Goal: Task Accomplishment & Management: Complete application form

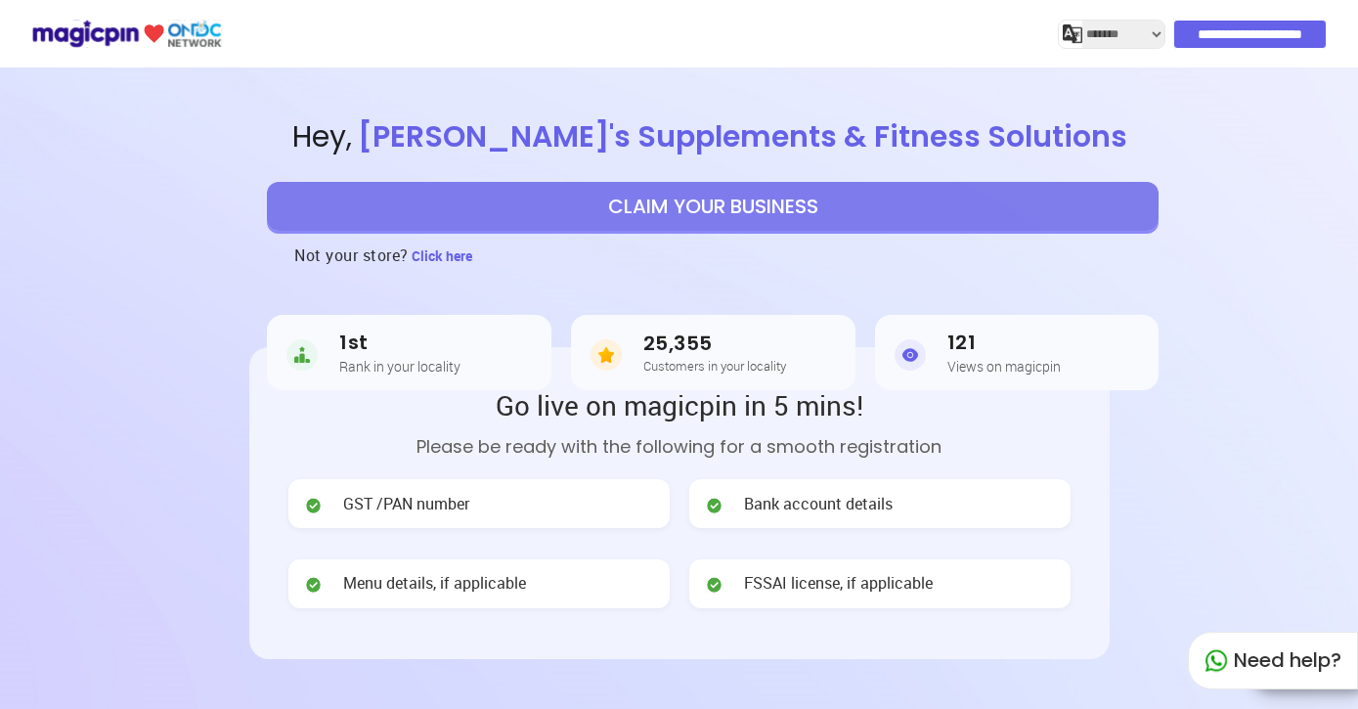
select select "*******"
click at [601, 202] on button "CLAIM YOUR BUSINESS" at bounding box center [712, 206] width 891 height 49
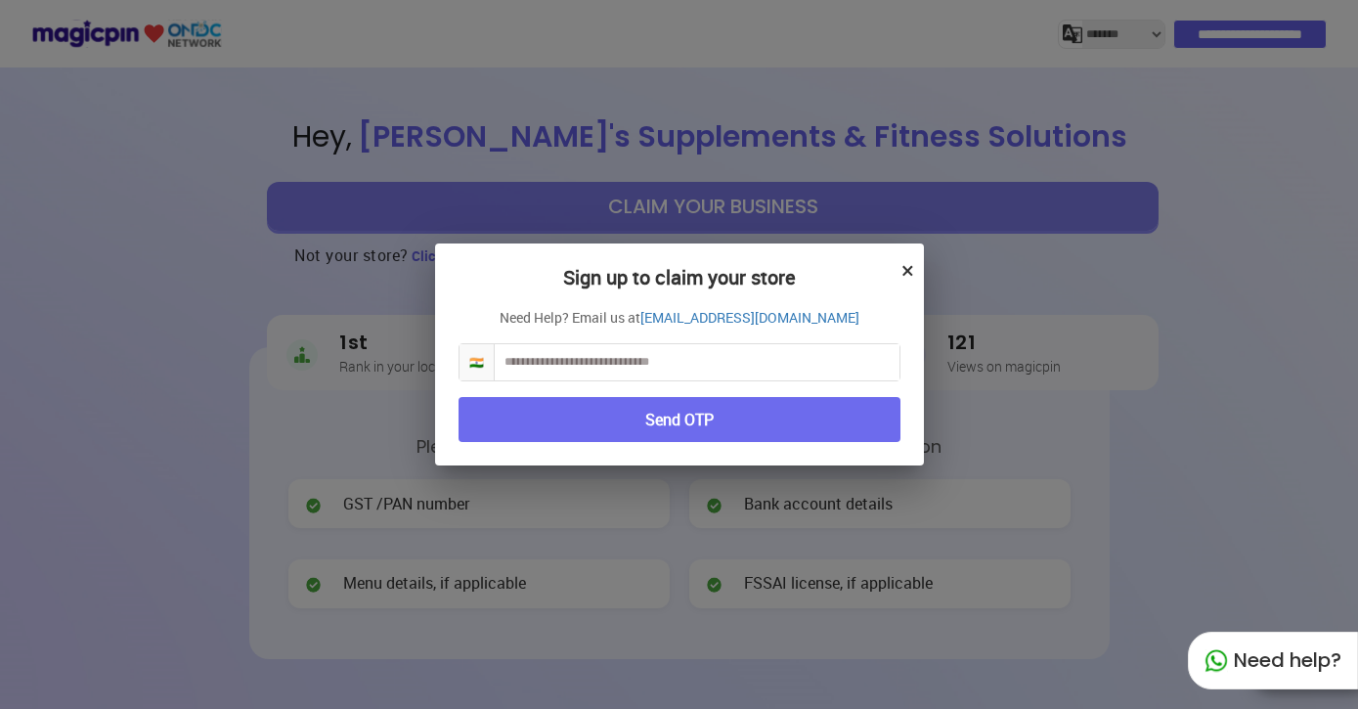
click at [561, 371] on input "text" at bounding box center [697, 362] width 405 height 36
click at [539, 405] on button "Send OTP" at bounding box center [679, 420] width 442 height 46
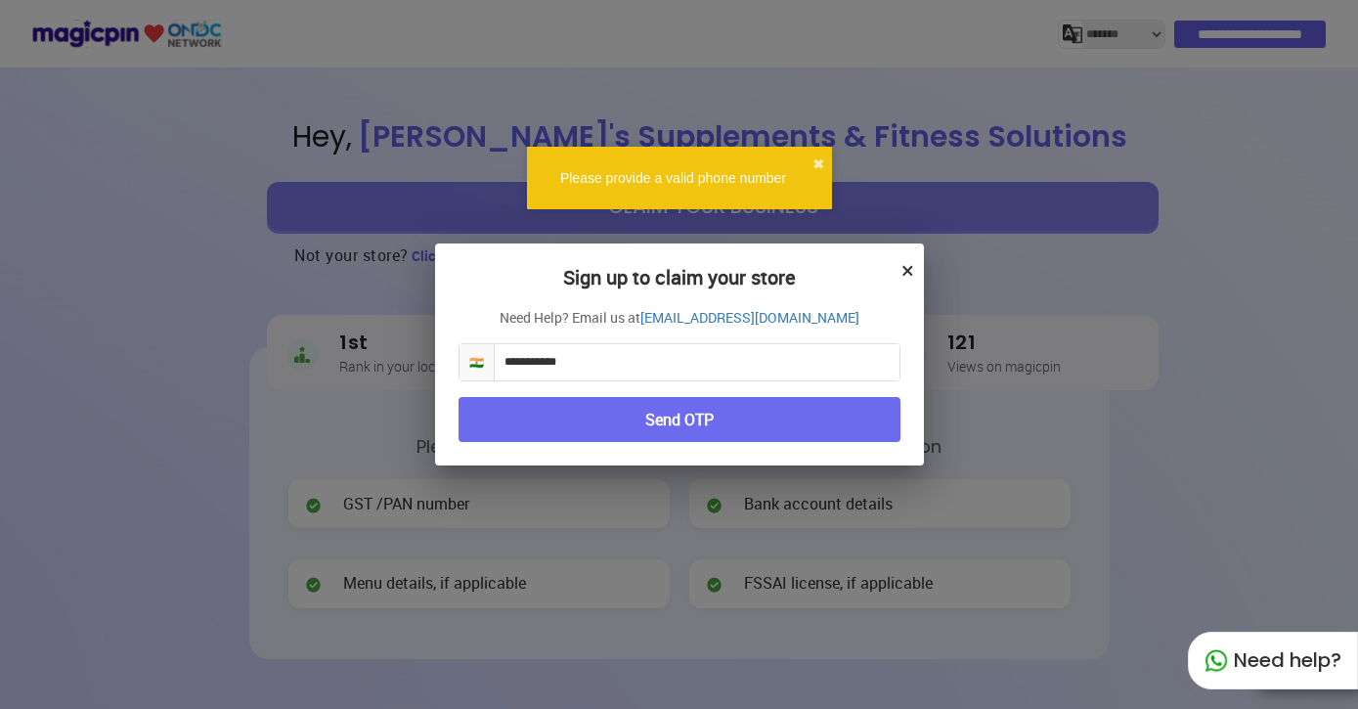
click at [530, 348] on input "**********" at bounding box center [697, 362] width 405 height 36
type input "**********"
click at [504, 411] on button "Send OTP" at bounding box center [679, 420] width 442 height 46
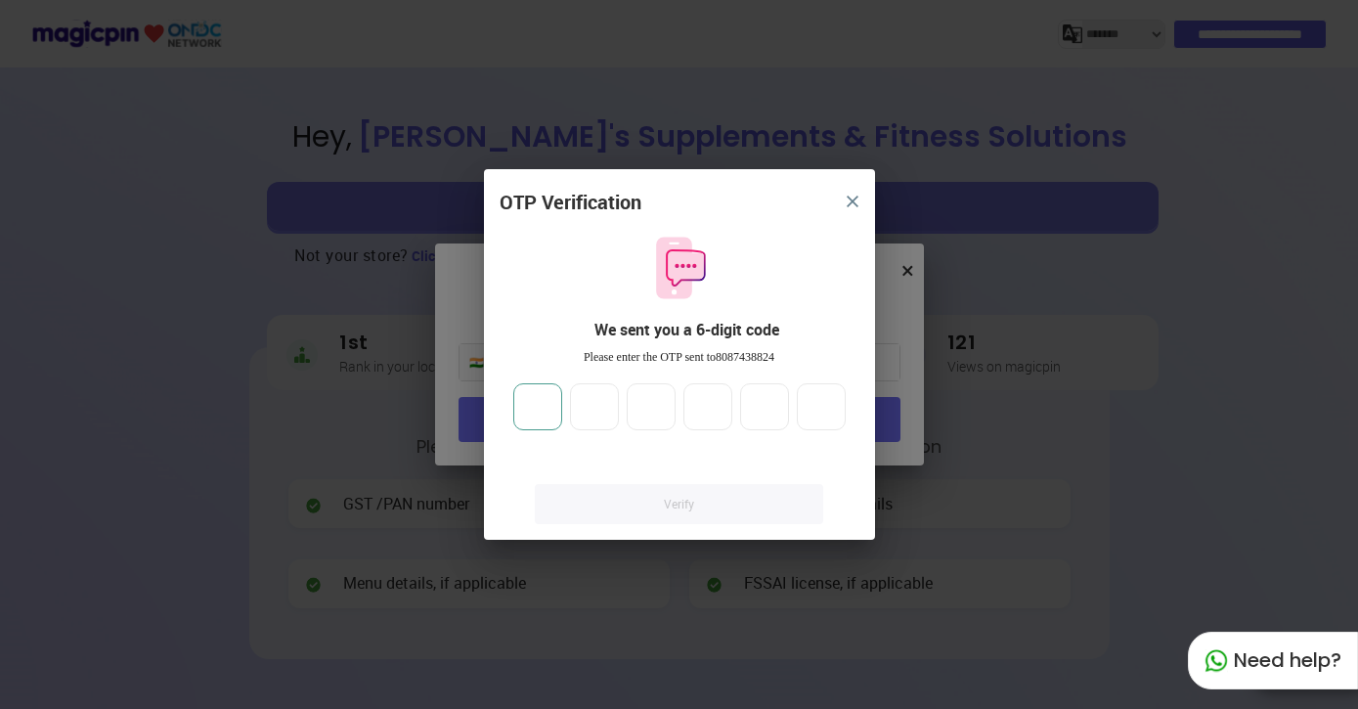
click at [525, 413] on input "number" at bounding box center [537, 406] width 49 height 47
type input "*"
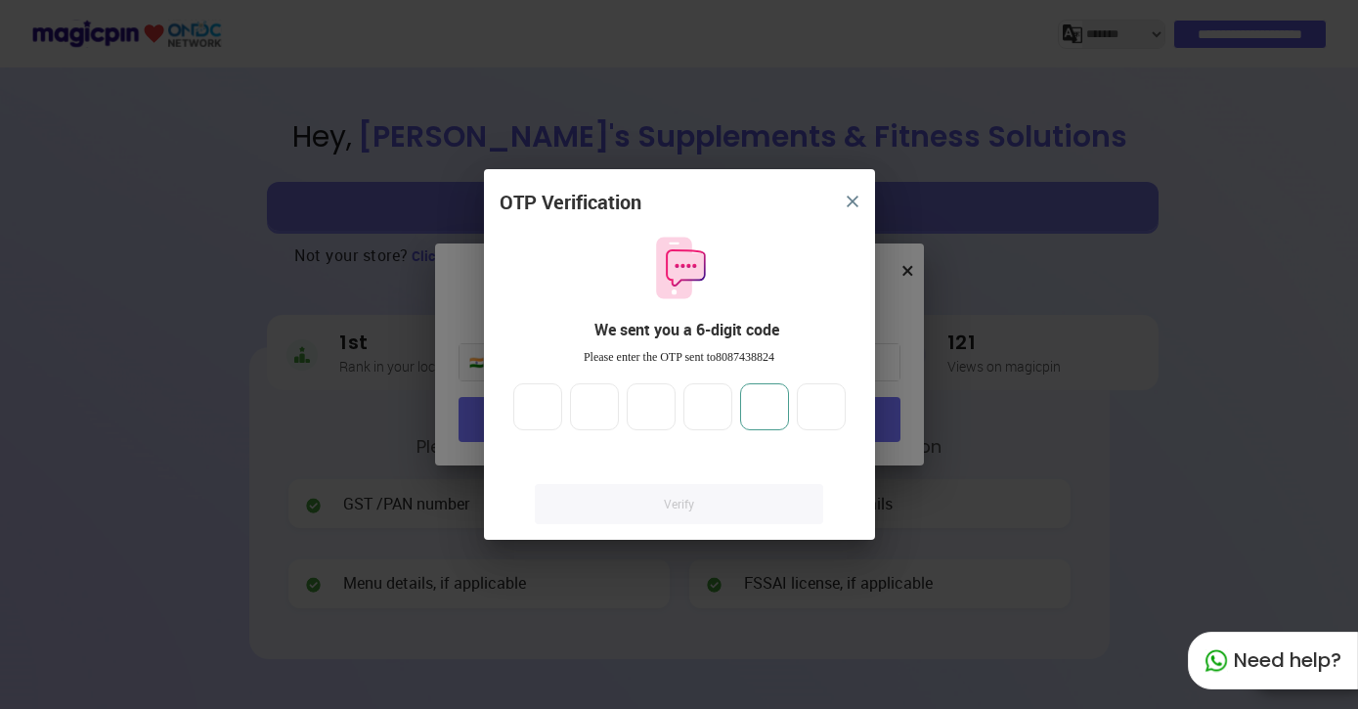
type input "*"
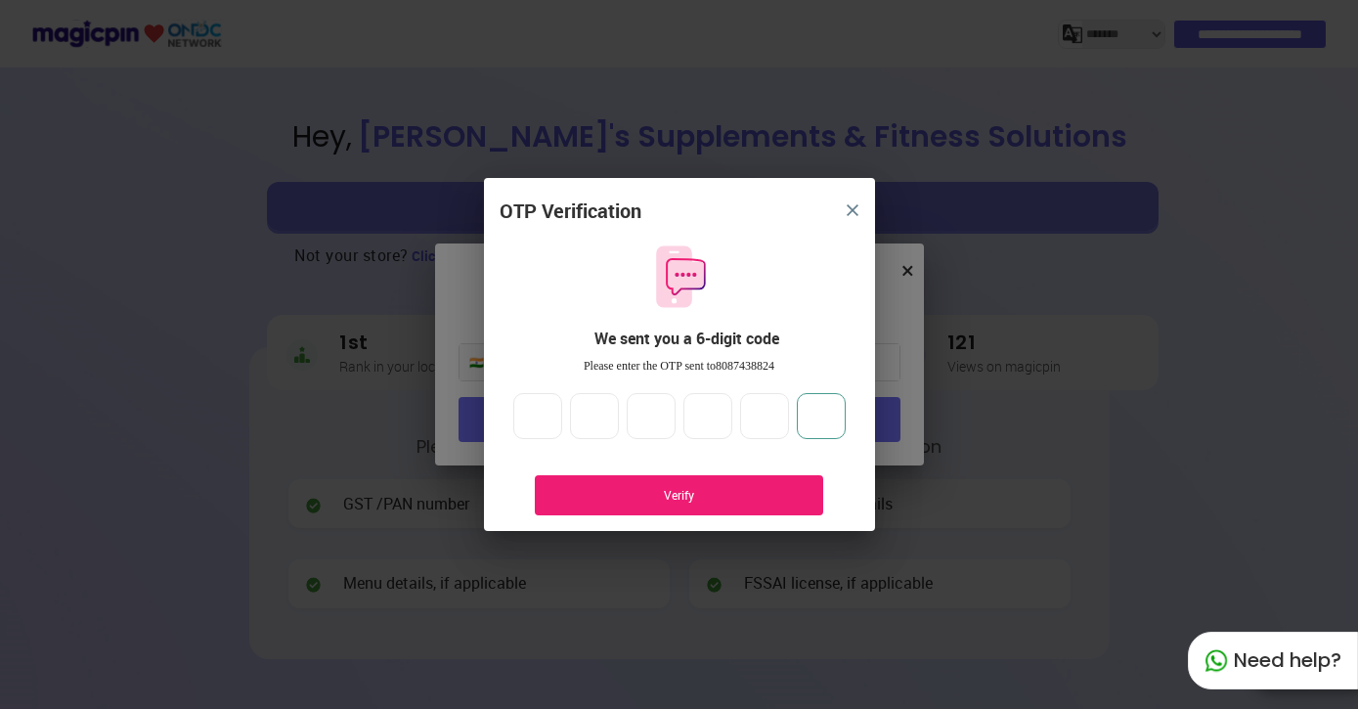
type input "*"
click at [621, 506] on div "Verify" at bounding box center [678, 495] width 287 height 40
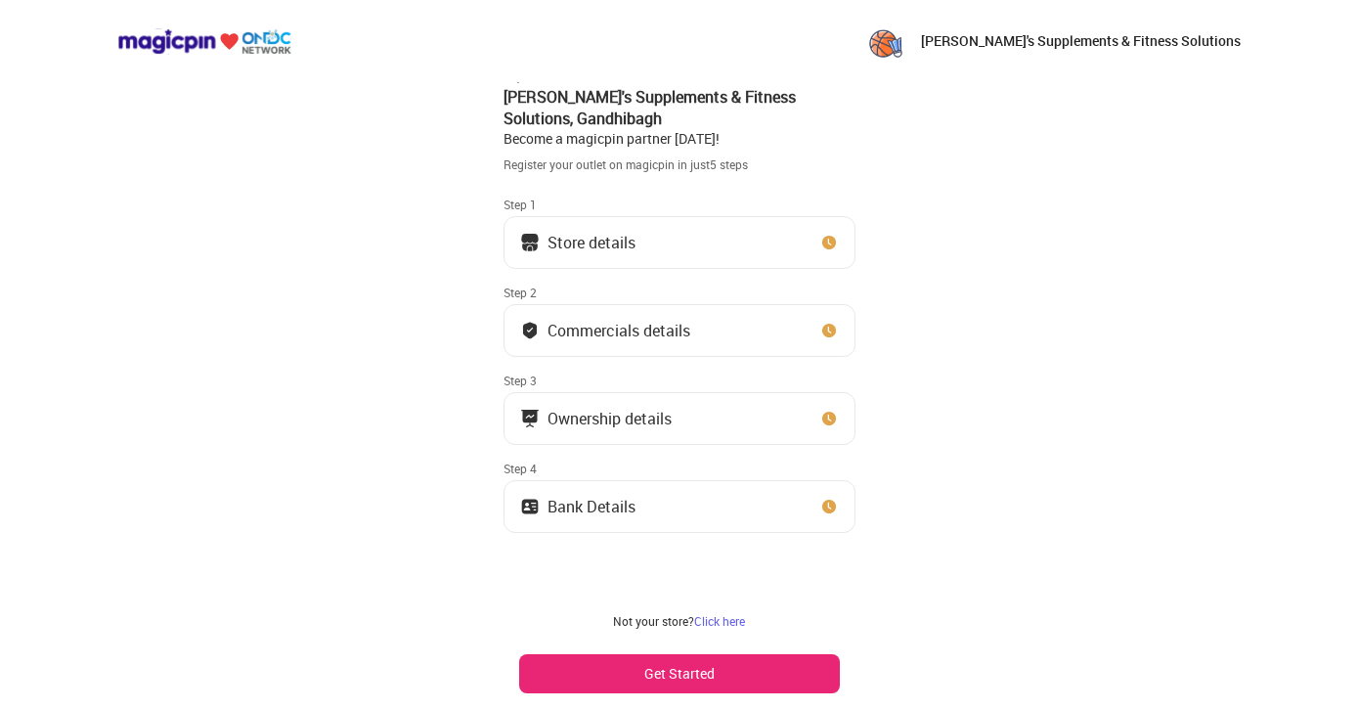
scroll to position [13, 0]
click at [905, 45] on img at bounding box center [885, 41] width 39 height 39
click at [707, 426] on div "Ownership details" at bounding box center [669, 419] width 299 height 20
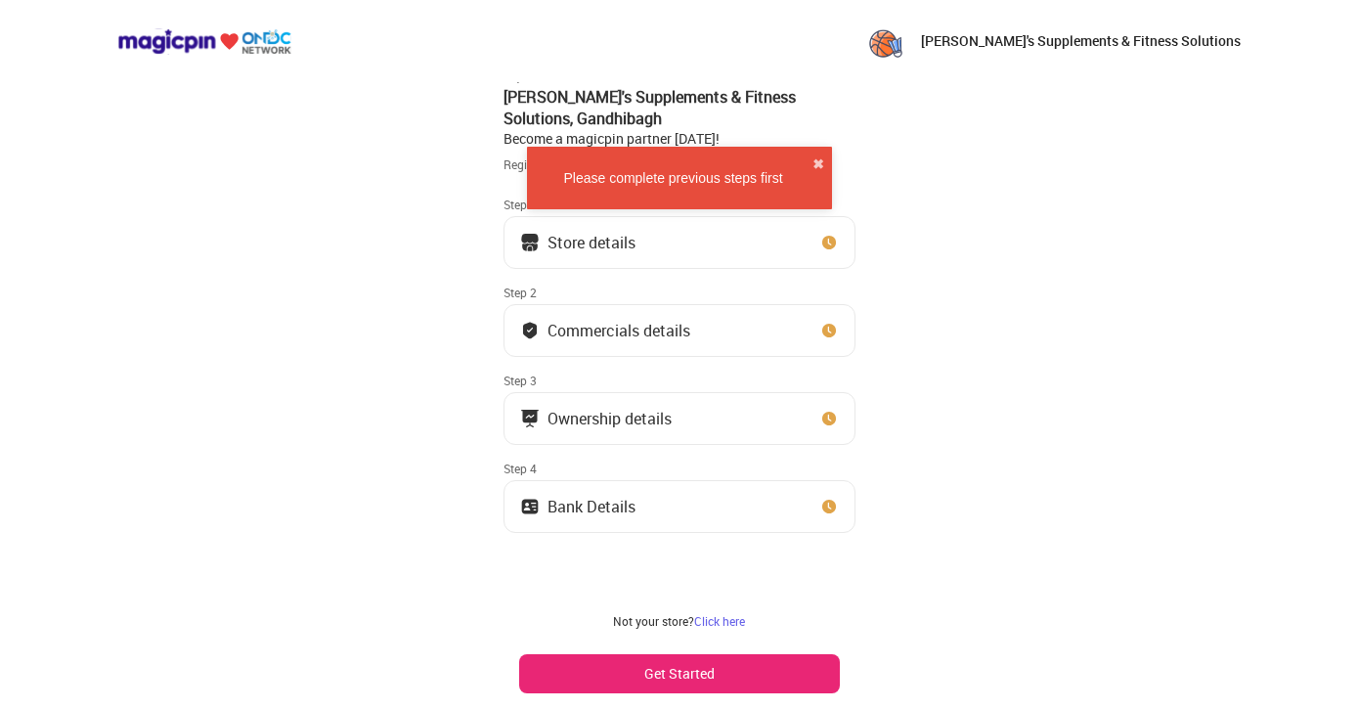
click at [631, 668] on button "Get Started" at bounding box center [679, 673] width 321 height 39
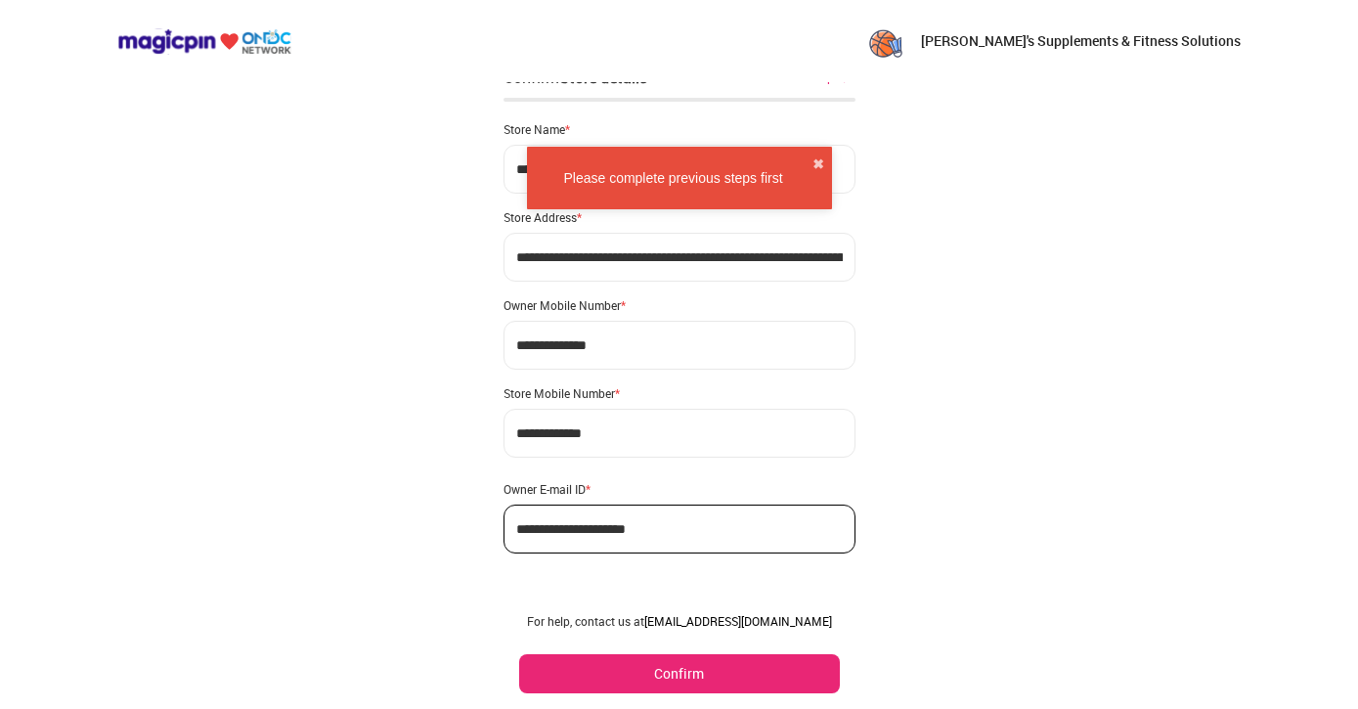
scroll to position [0, 0]
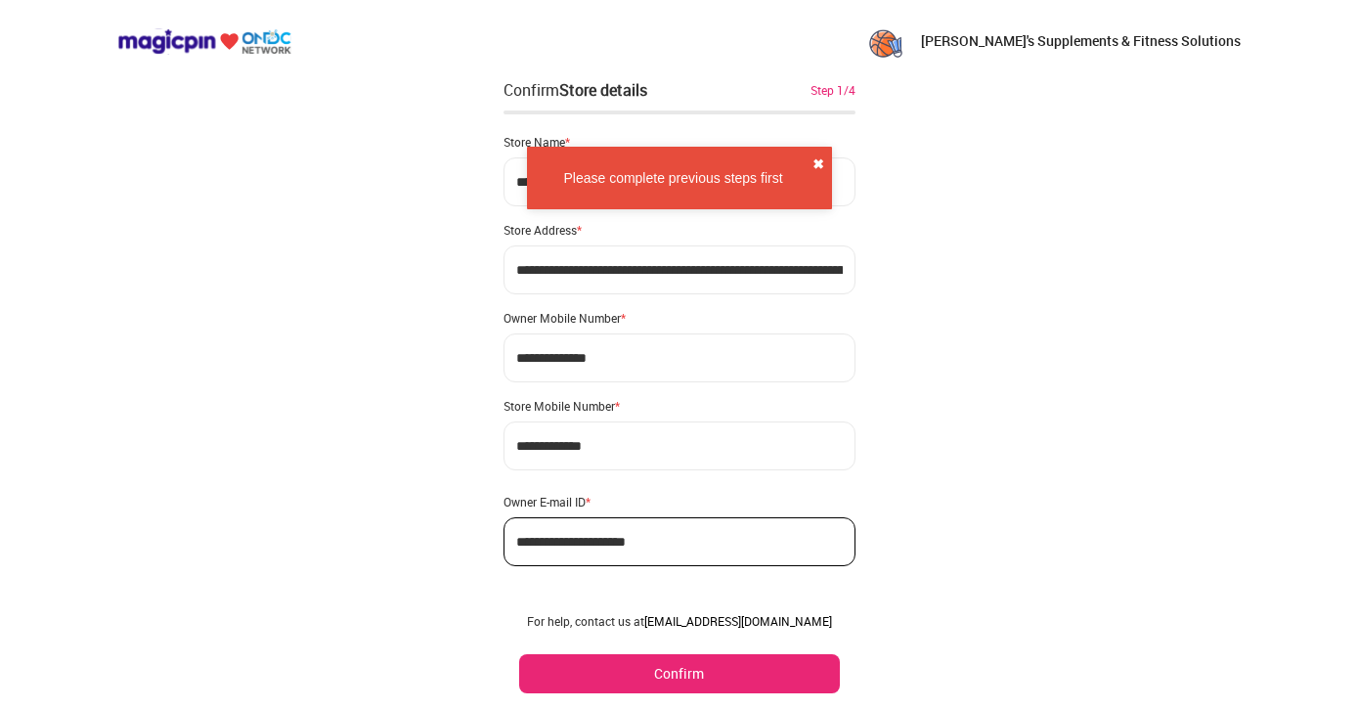
click at [820, 157] on button "✖" at bounding box center [818, 164] width 12 height 20
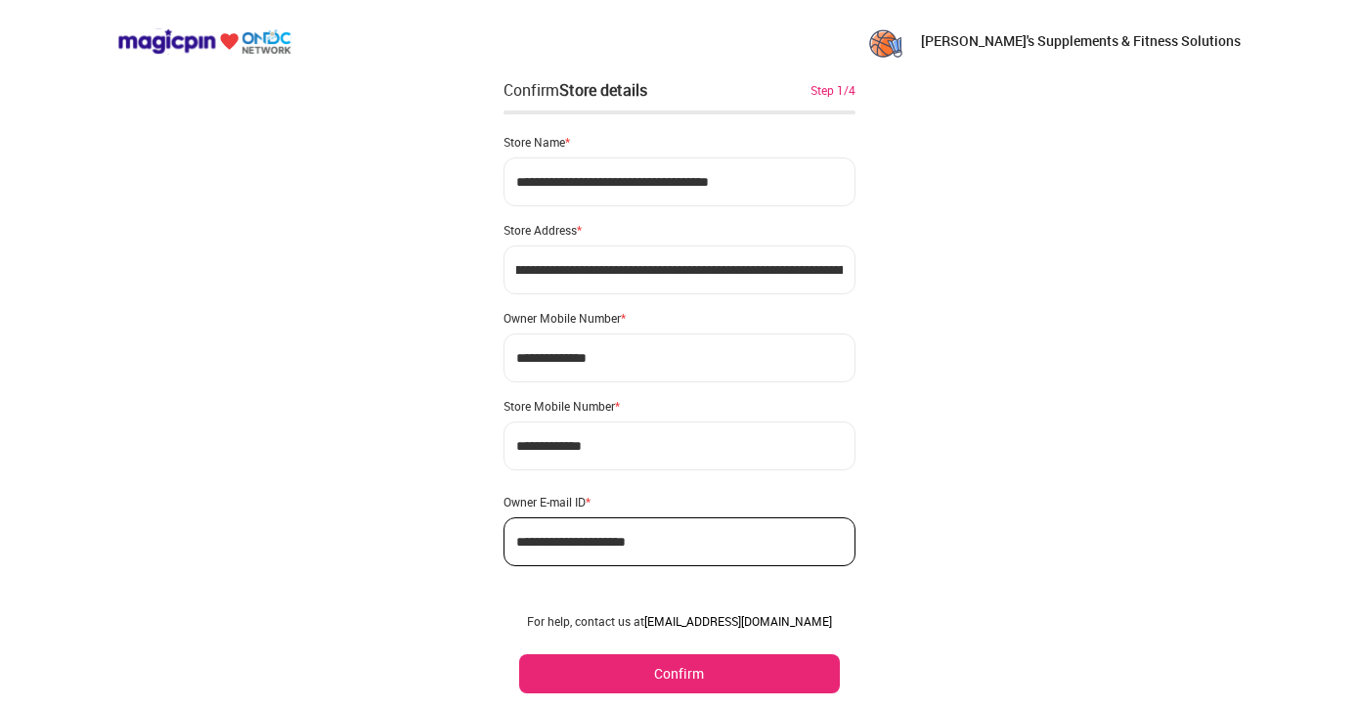
scroll to position [33, 0]
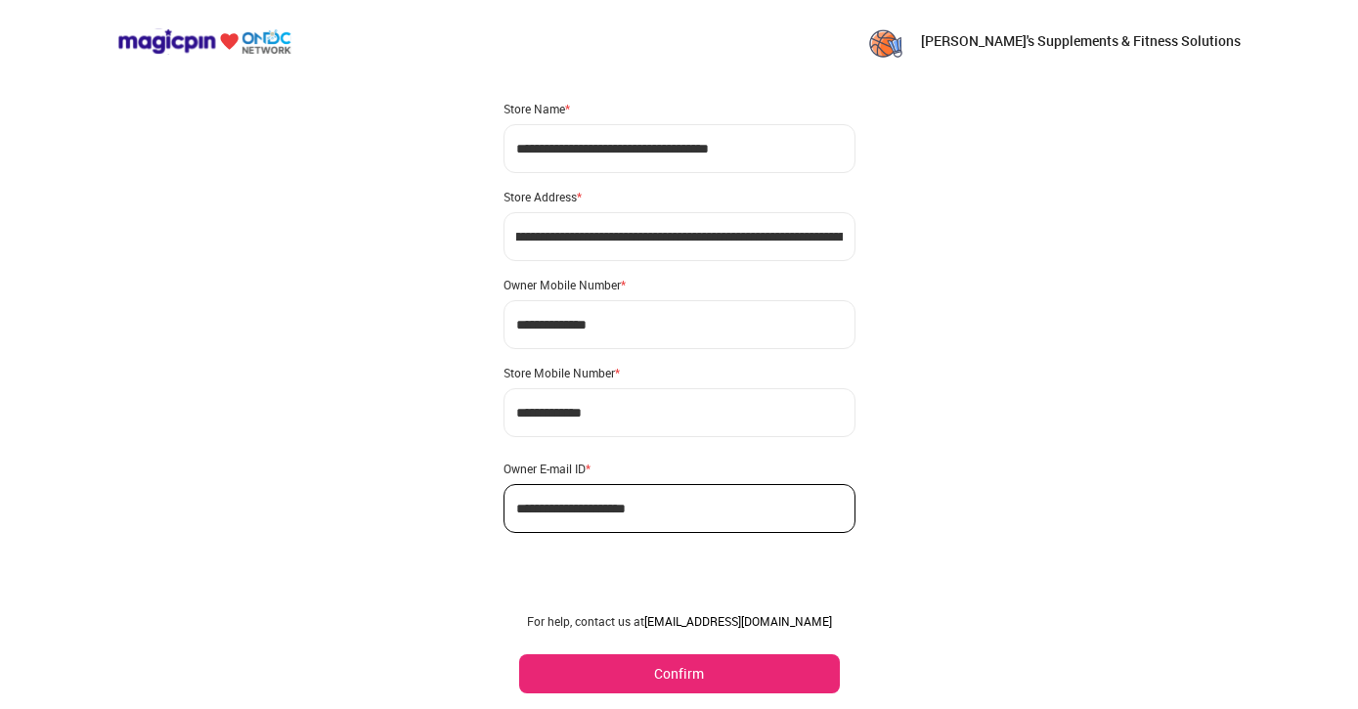
click at [626, 669] on button "Confirm" at bounding box center [679, 673] width 321 height 39
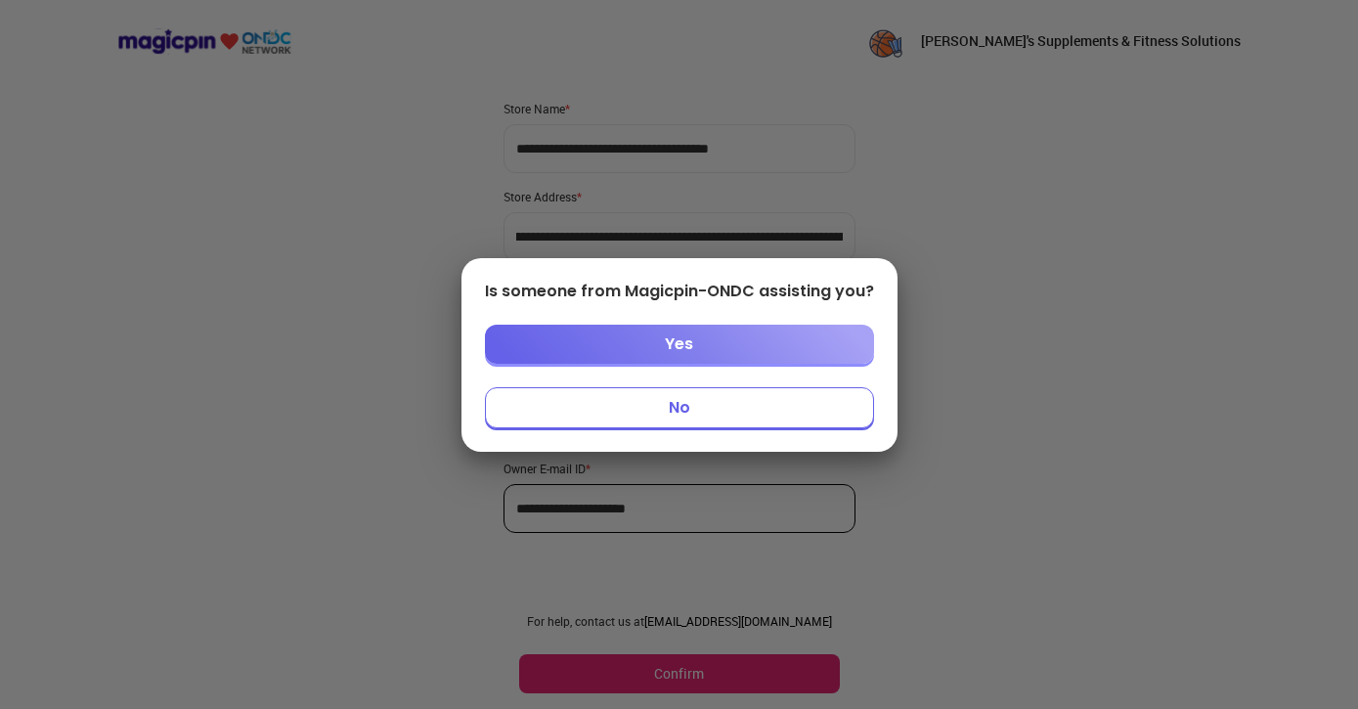
click at [651, 400] on button "No" at bounding box center [679, 407] width 389 height 41
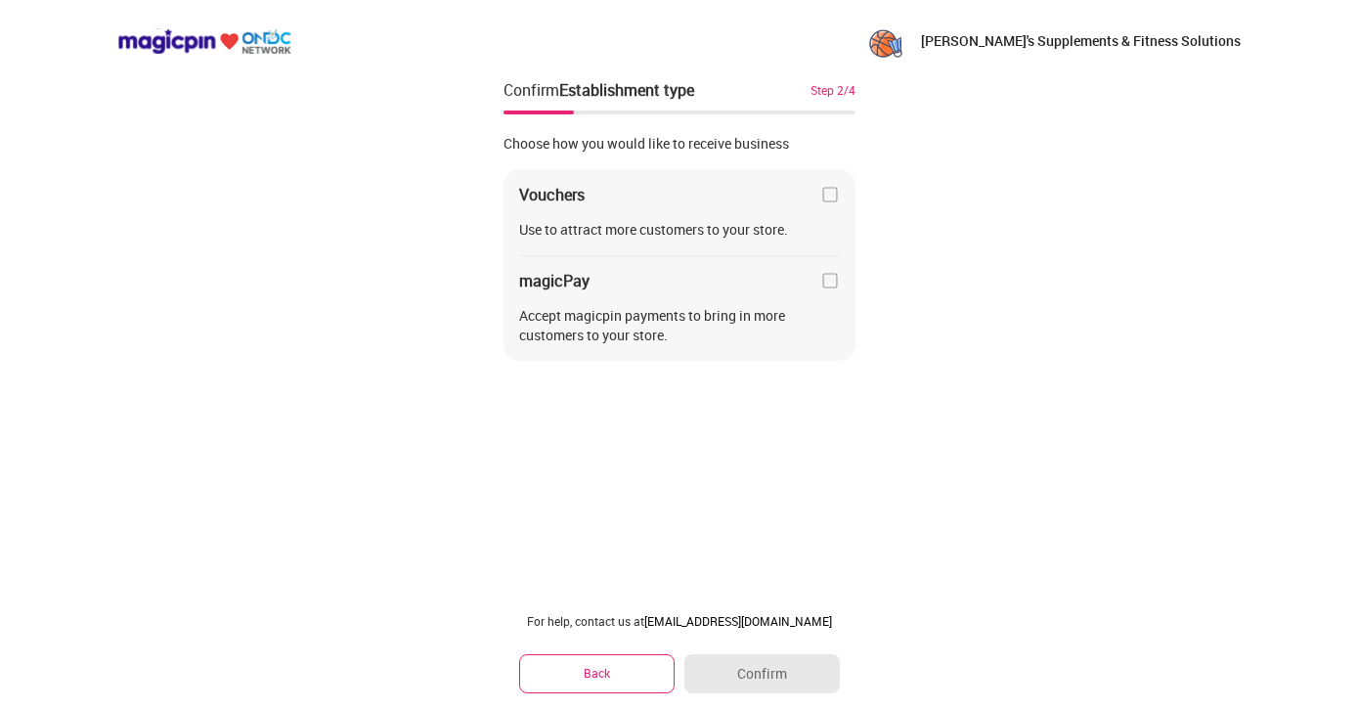
scroll to position [0, 0]
click at [829, 194] on img at bounding box center [830, 195] width 20 height 20
click at [748, 678] on button "Confirm" at bounding box center [761, 673] width 154 height 39
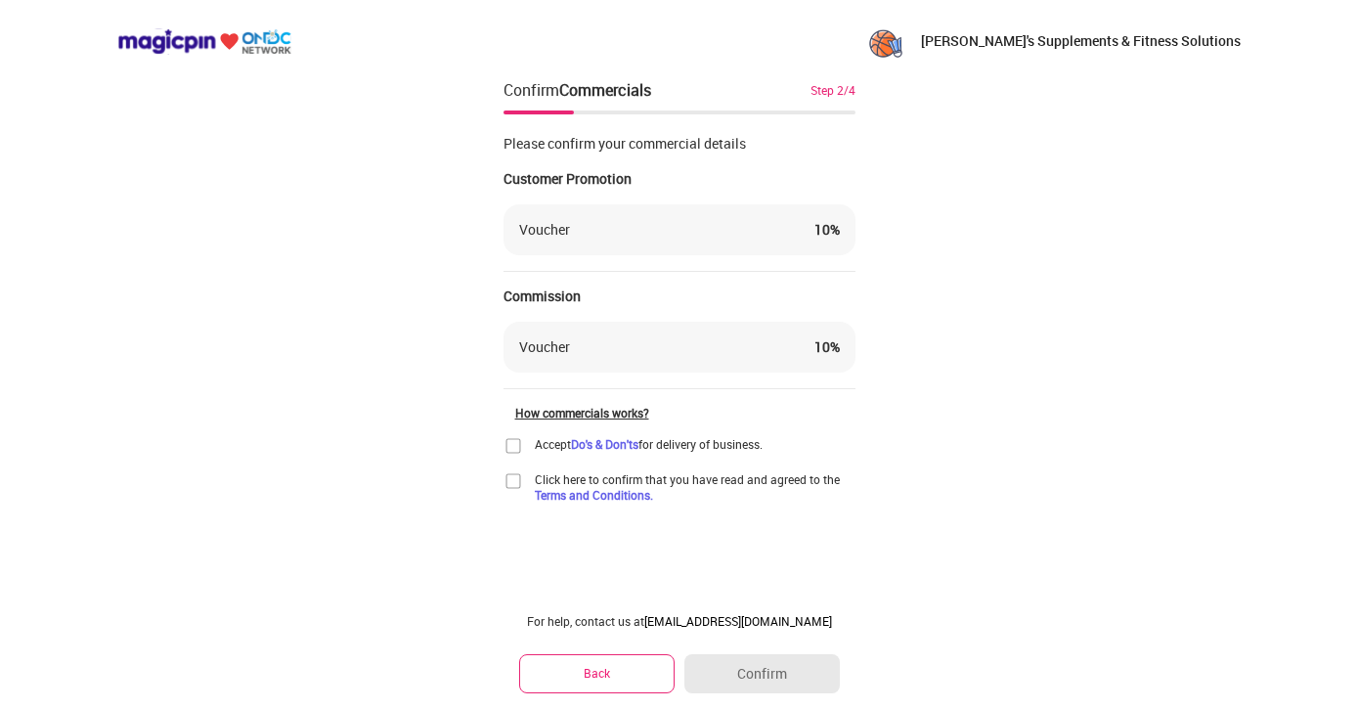
click at [631, 242] on div "Voucher 10 %" at bounding box center [679, 229] width 352 height 51
click at [508, 446] on img at bounding box center [513, 446] width 20 height 20
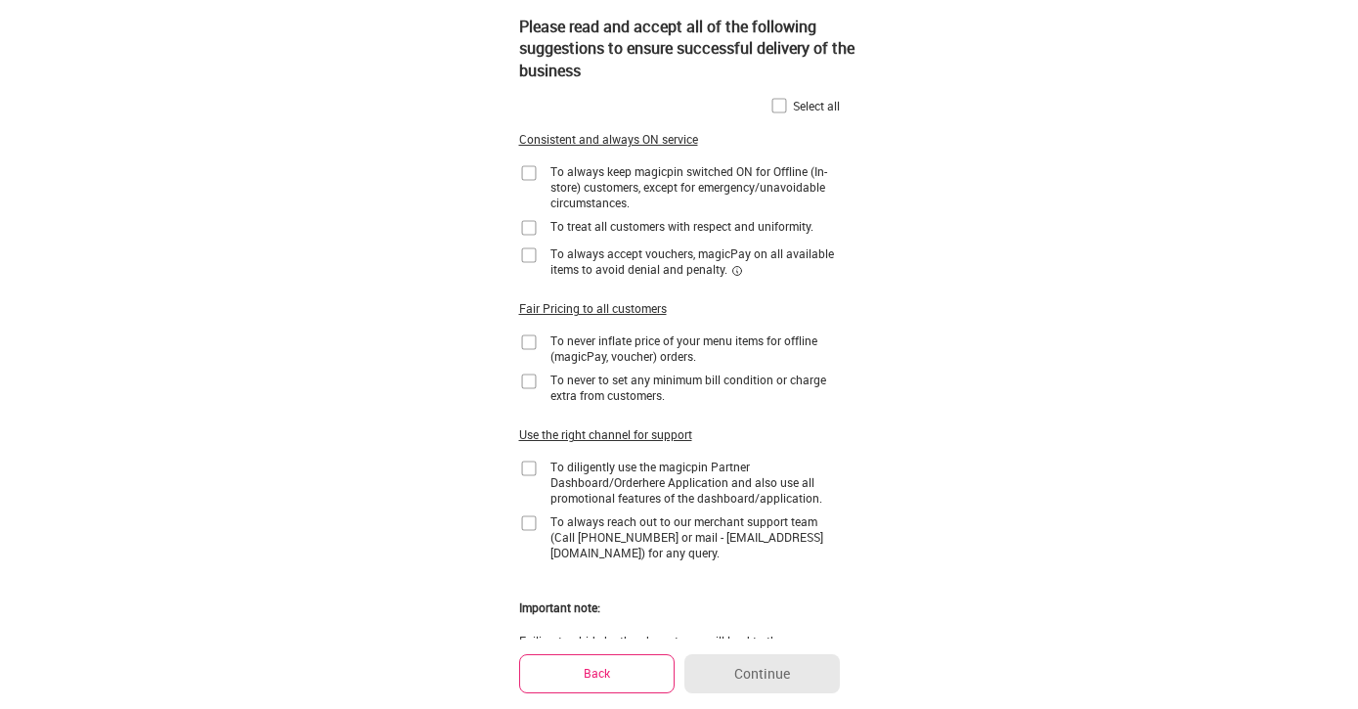
click at [573, 665] on button "Back" at bounding box center [597, 673] width 156 height 38
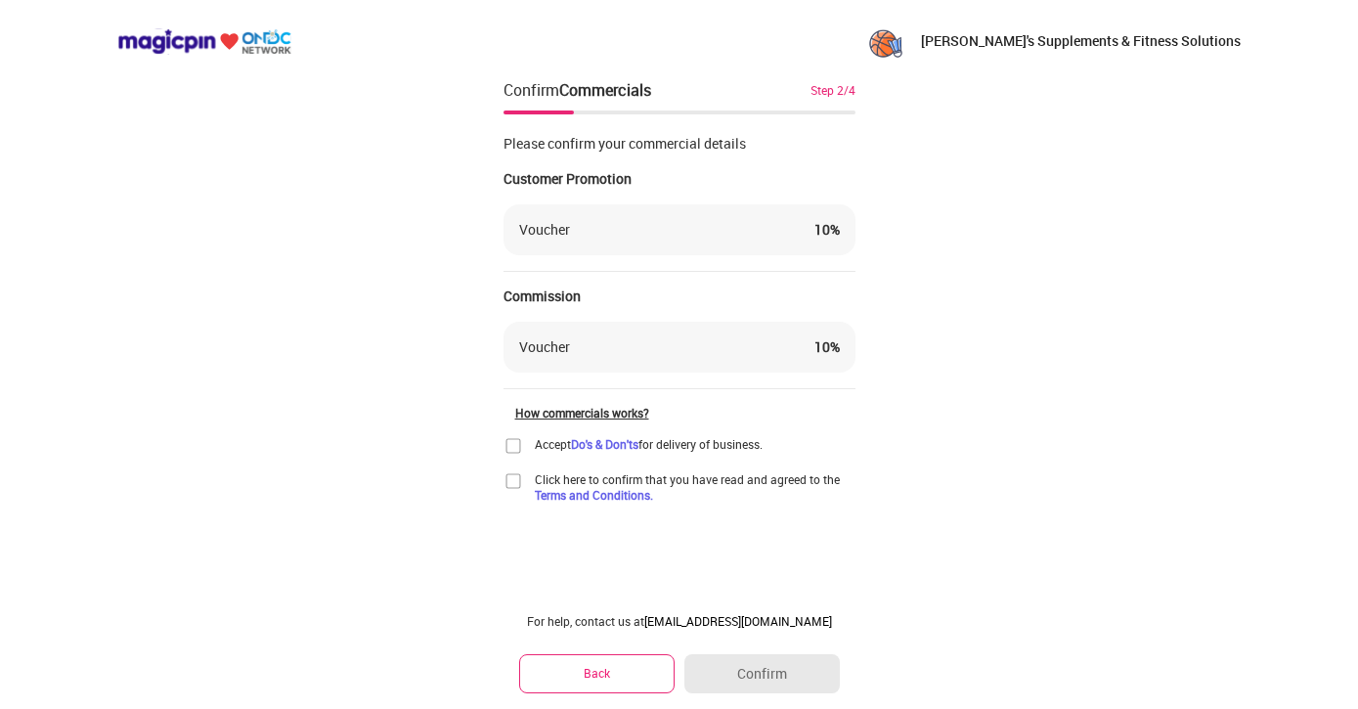
click at [160, 46] on img at bounding box center [204, 41] width 174 height 26
click at [1047, 38] on p "[PERSON_NAME]'s Supplements & Fitness Solutions" at bounding box center [1081, 41] width 320 height 20
click at [592, 656] on button "Back" at bounding box center [597, 673] width 156 height 38
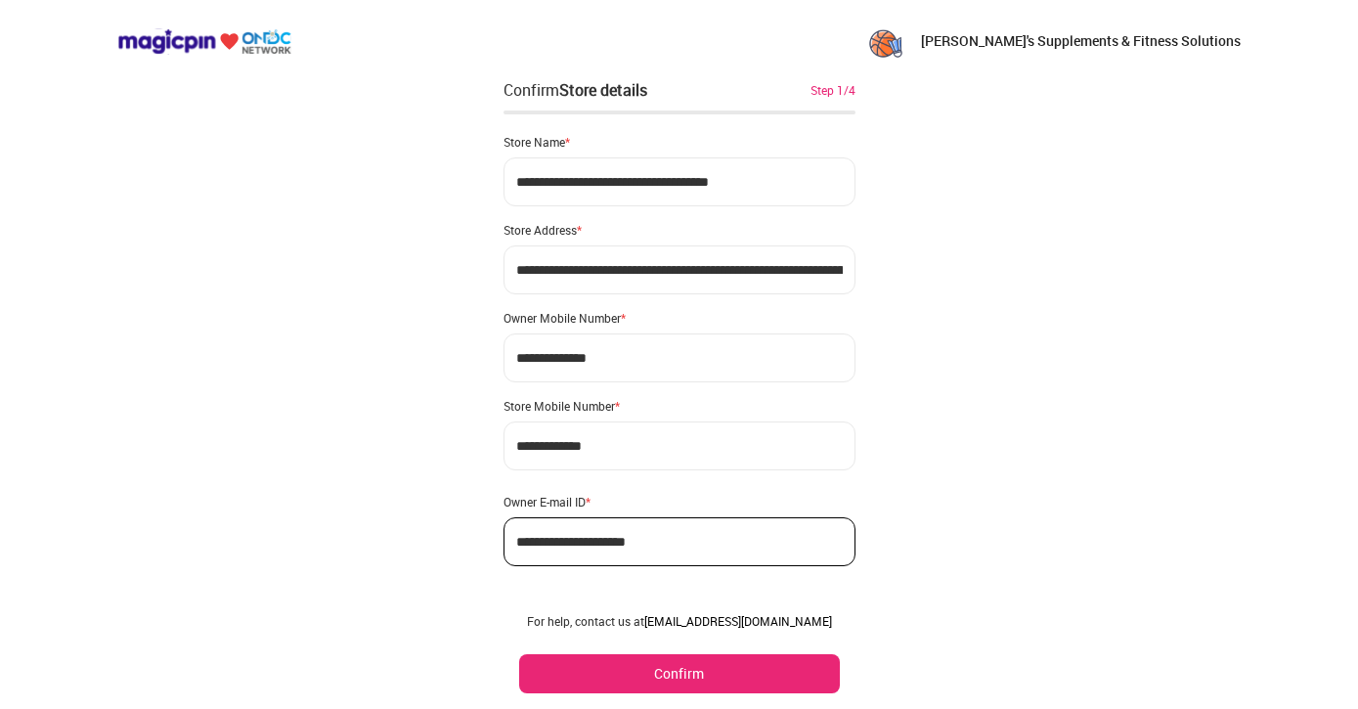
click at [592, 656] on button "Confirm" at bounding box center [679, 673] width 321 height 39
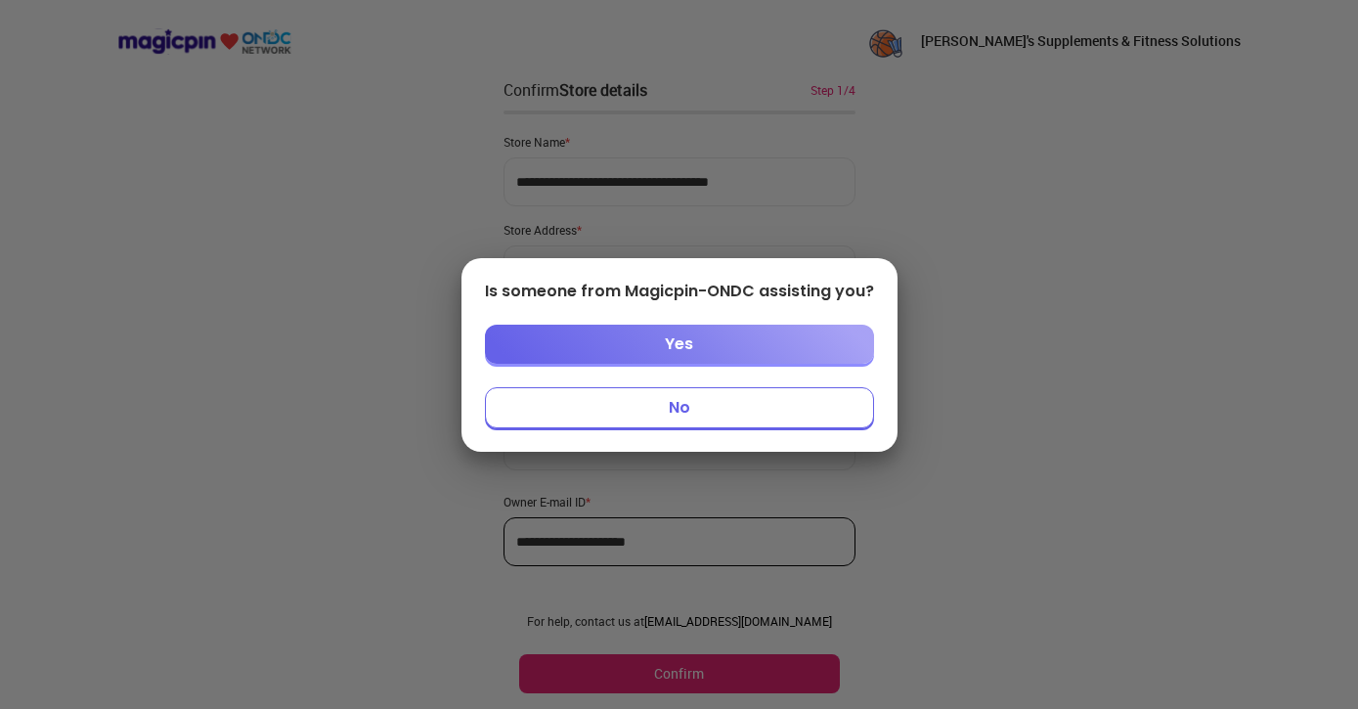
click at [623, 351] on button "Yes" at bounding box center [679, 343] width 389 height 39
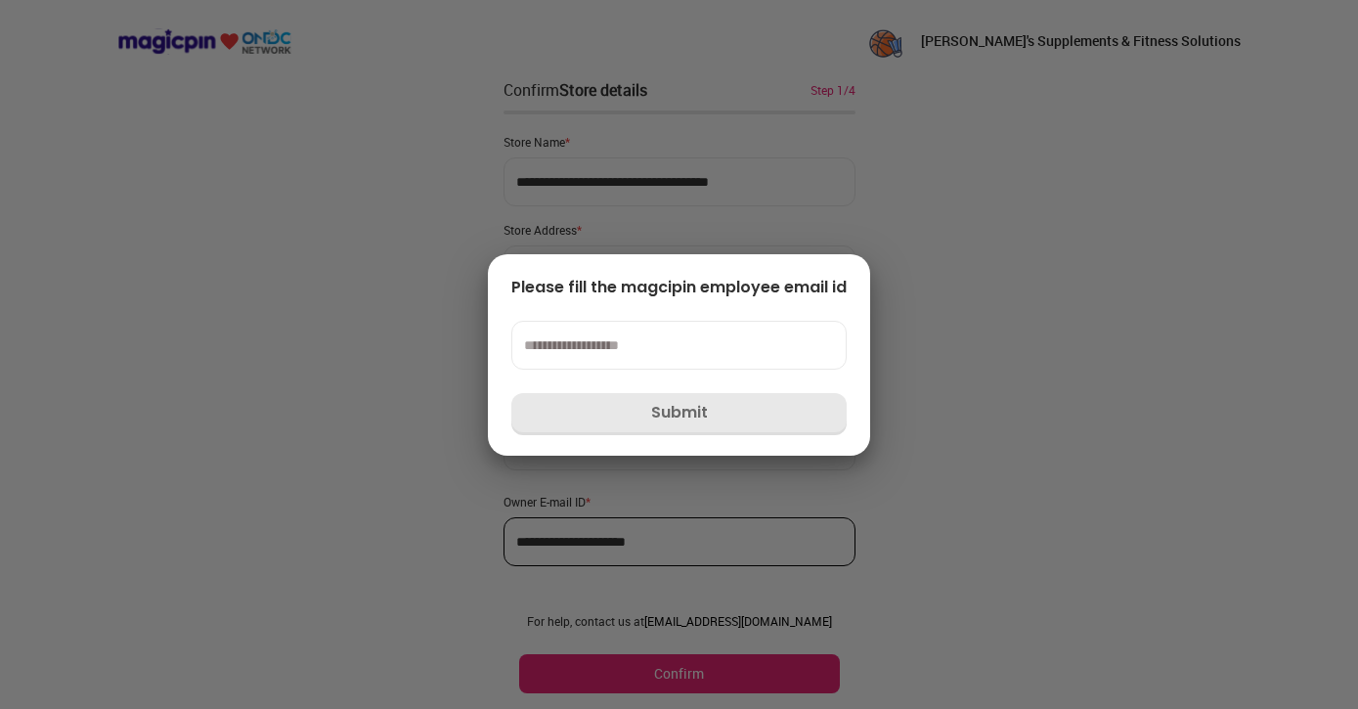
click at [611, 221] on div at bounding box center [679, 354] width 1358 height 709
